Goal: Navigation & Orientation: Find specific page/section

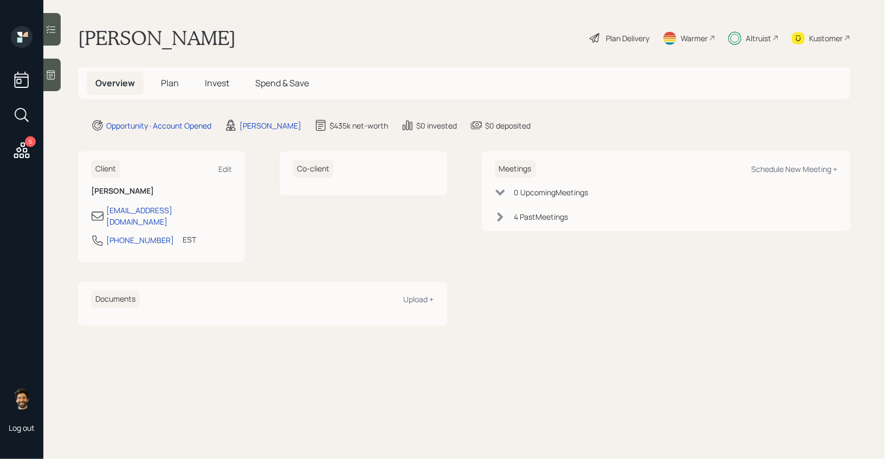
click at [199, 79] on h5 "Invest" at bounding box center [217, 83] width 42 height 23
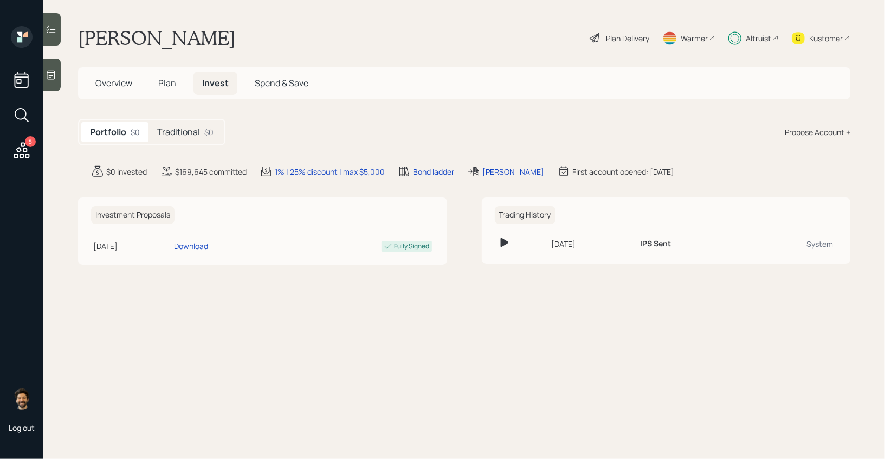
click at [155, 84] on h5 "Plan" at bounding box center [167, 83] width 35 height 23
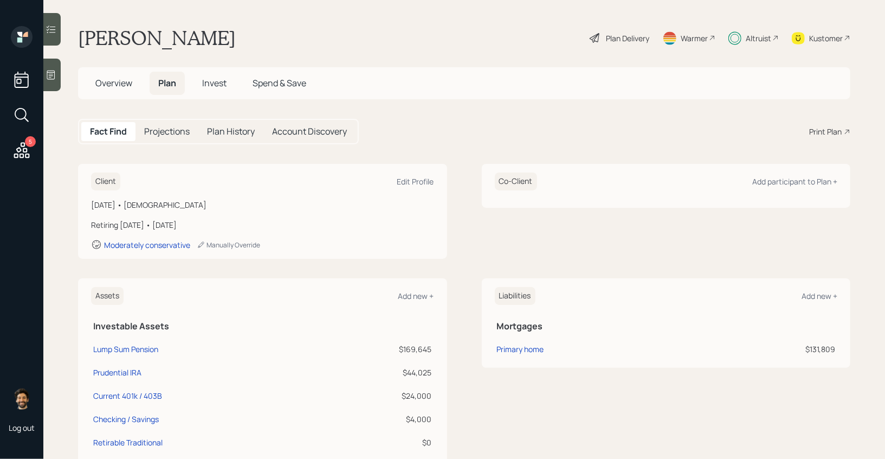
click at [125, 85] on span "Overview" at bounding box center [113, 83] width 37 height 12
